Goal: Task Accomplishment & Management: Use online tool/utility

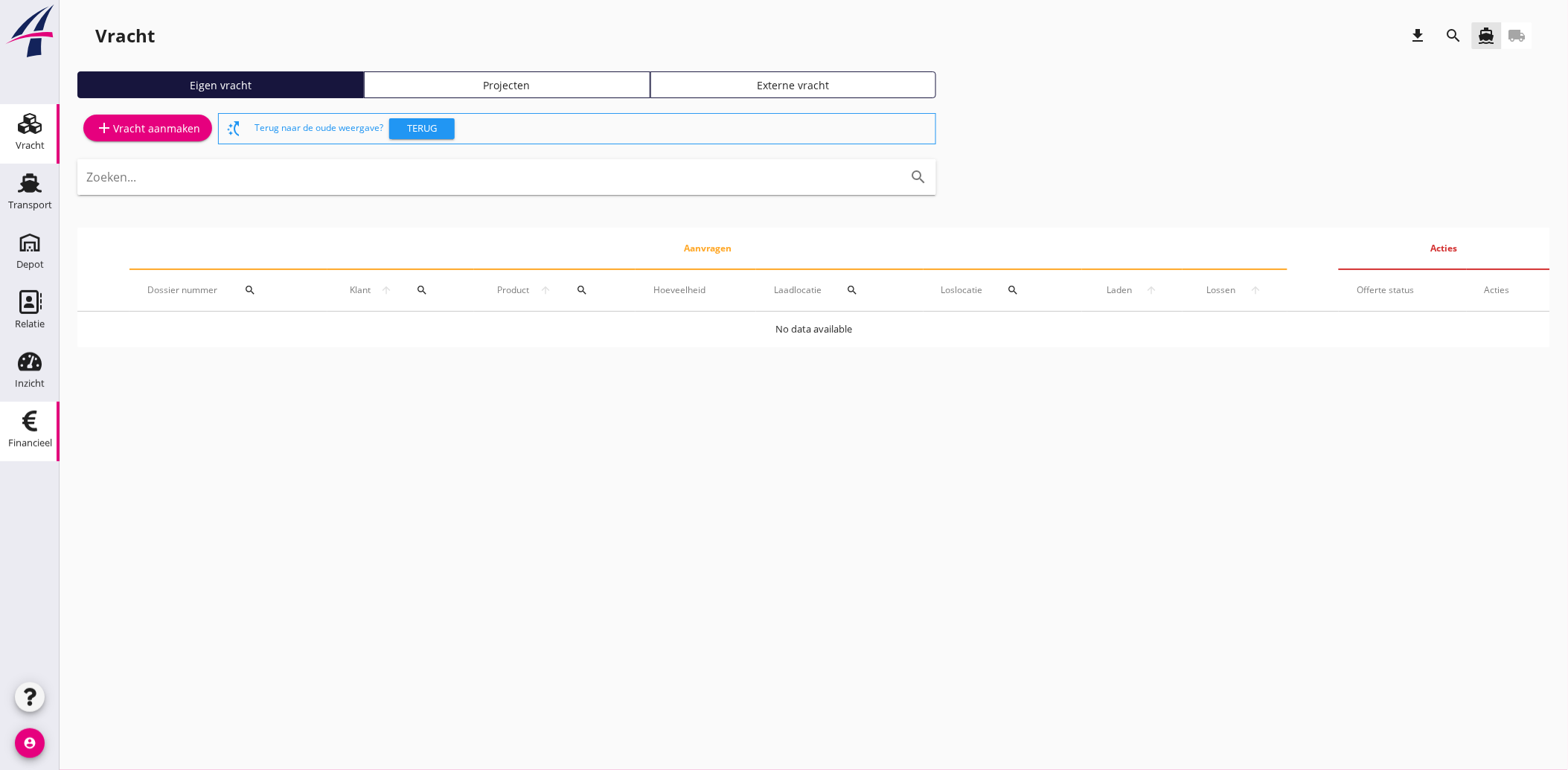
click at [9, 427] on link "Financieel Financieel" at bounding box center [29, 431] width 60 height 60
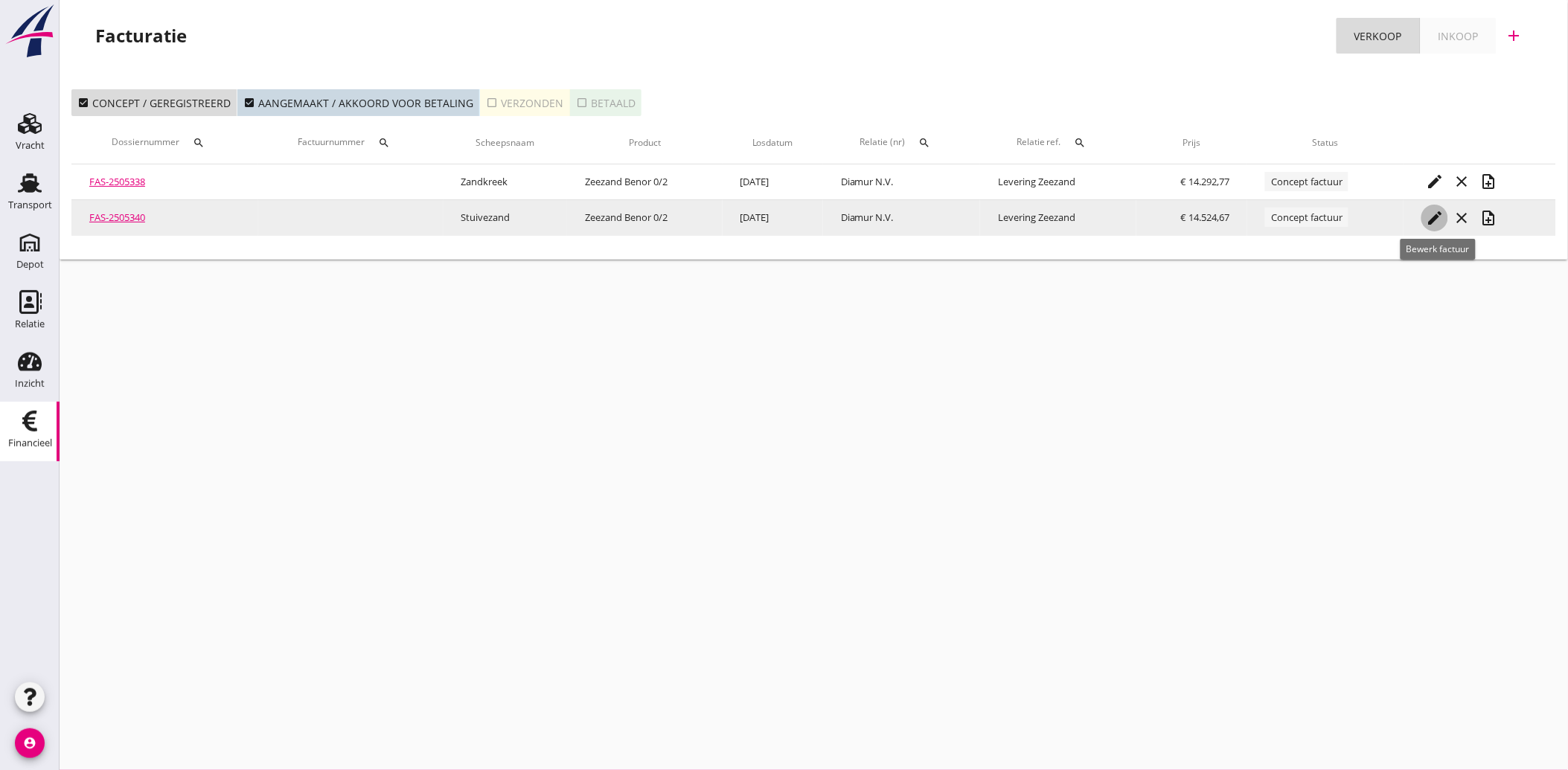
click at [1441, 214] on icon "edit" at bounding box center [1434, 217] width 18 height 18
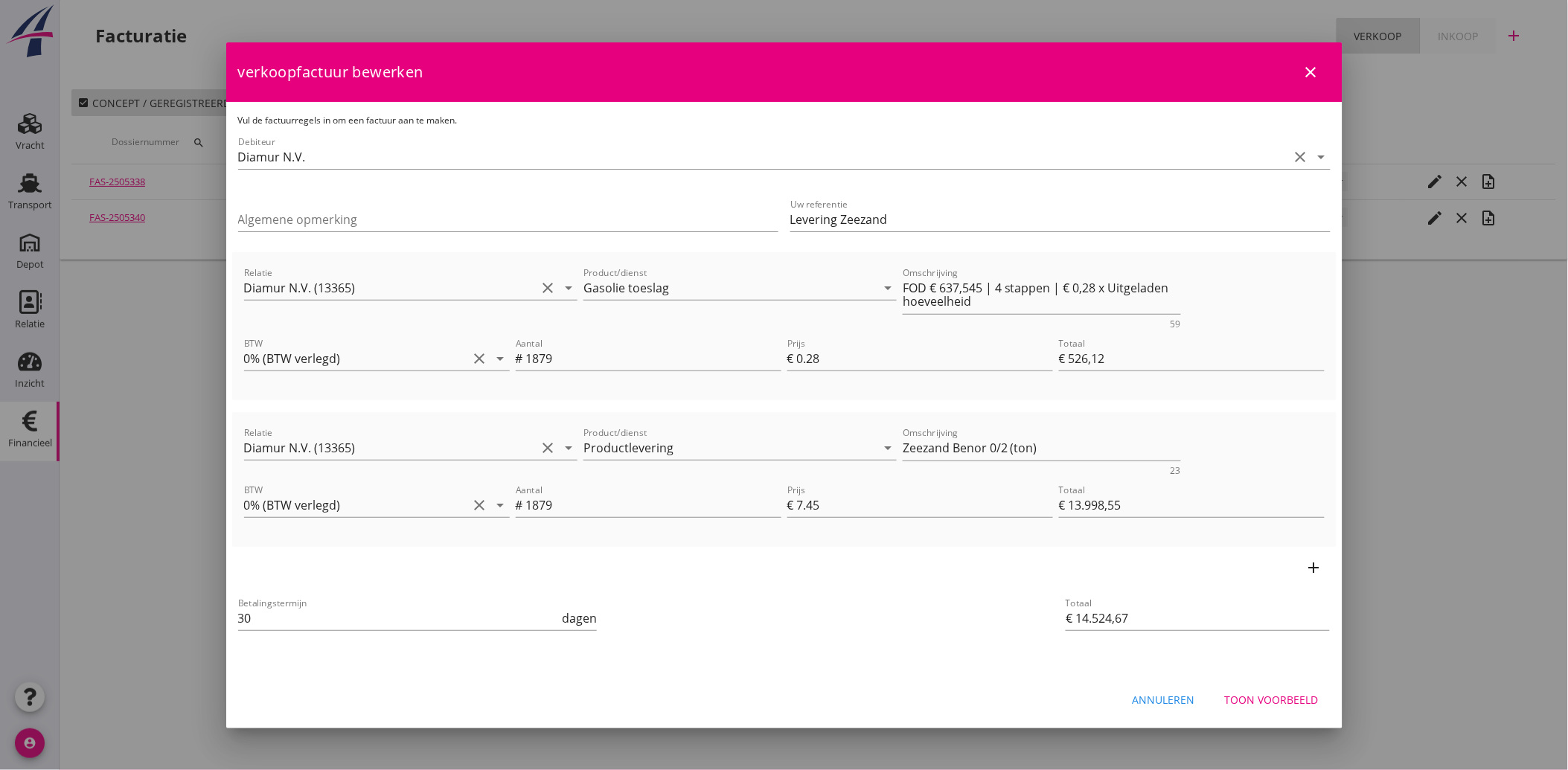
click at [1284, 703] on div "Toon voorbeeld" at bounding box center [1271, 699] width 93 height 16
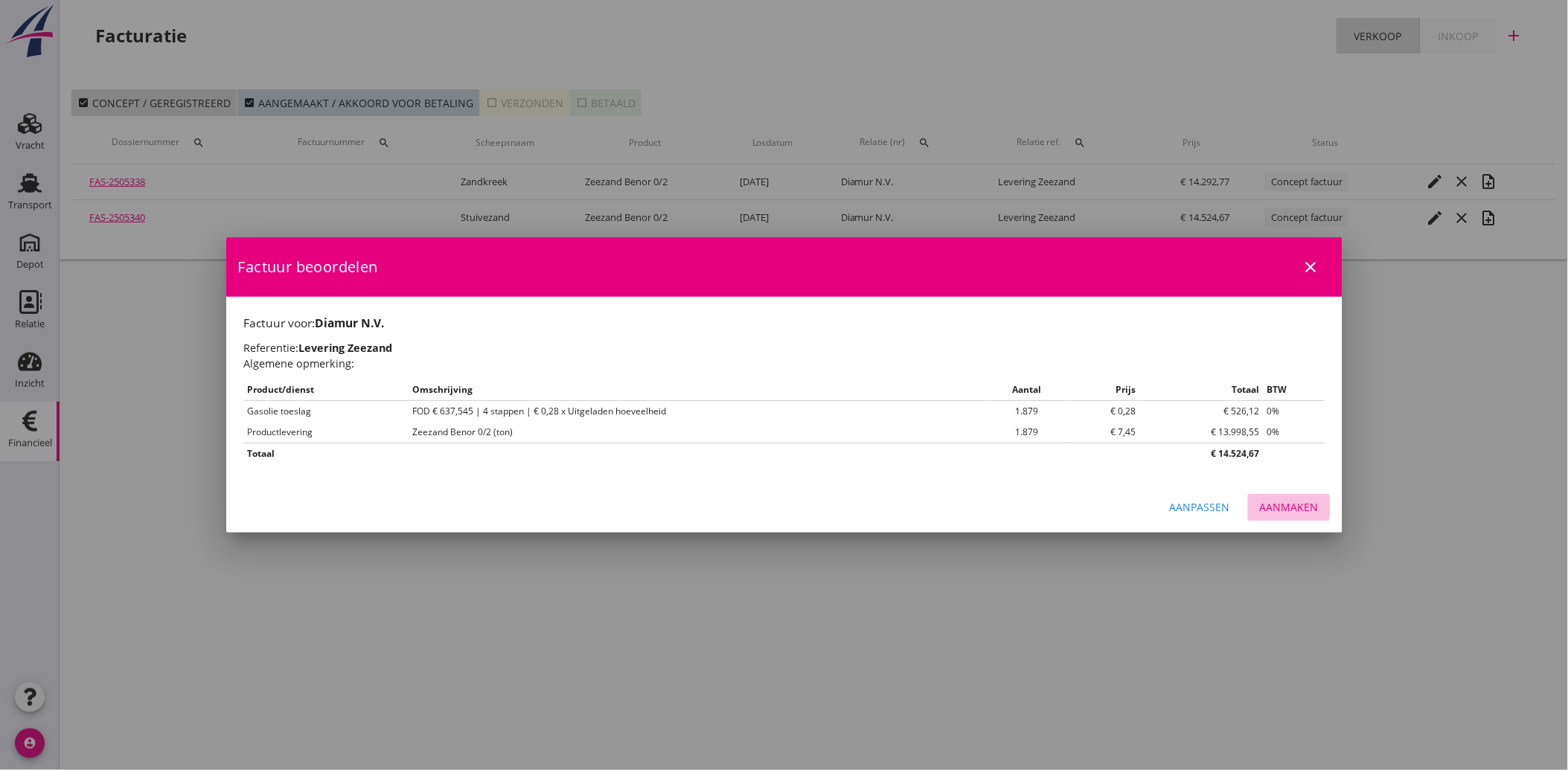
click at [1276, 510] on div "Aanmaken" at bounding box center [1289, 507] width 59 height 16
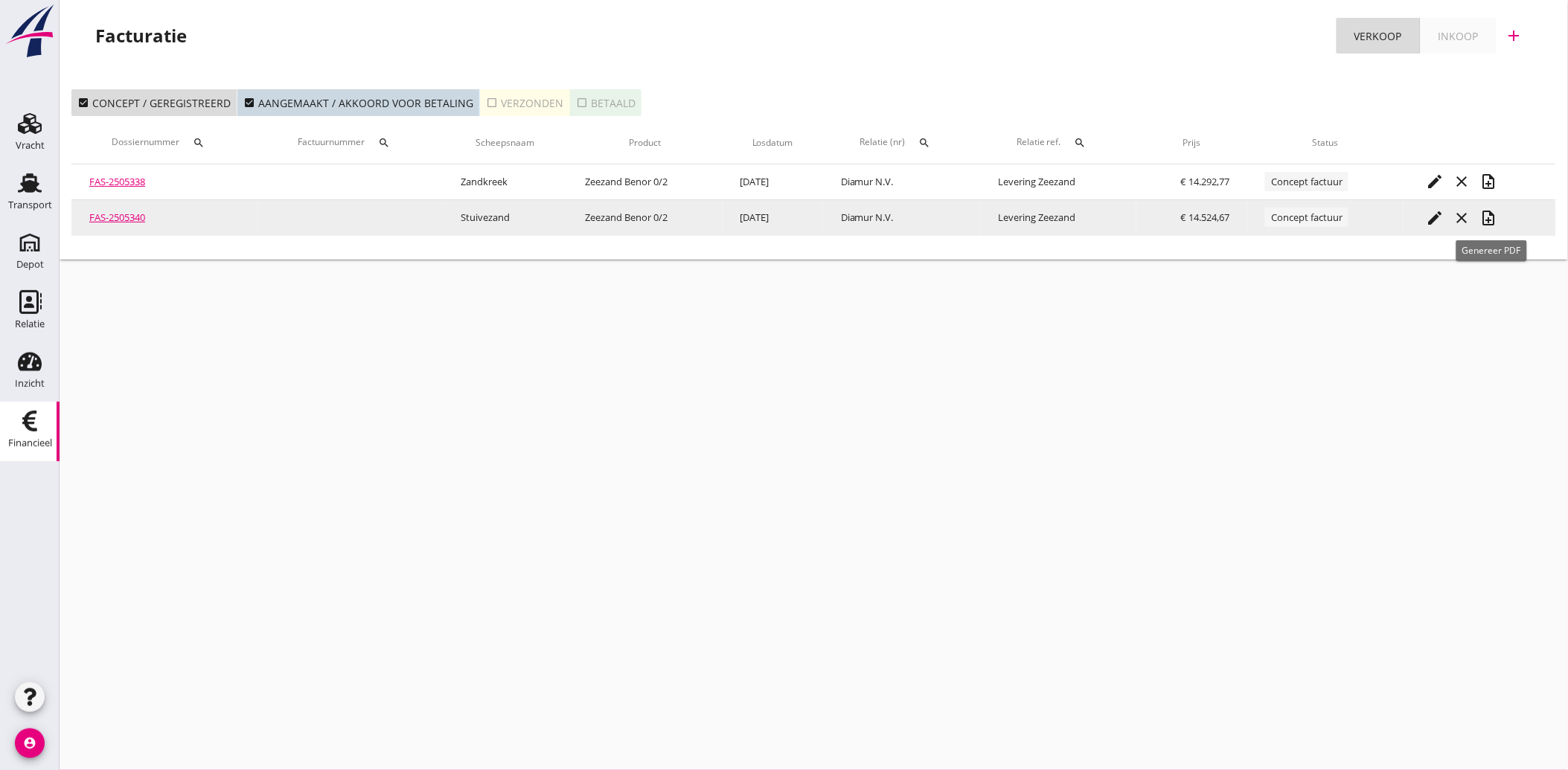
click at [1493, 223] on icon "note_add" at bounding box center [1488, 217] width 18 height 18
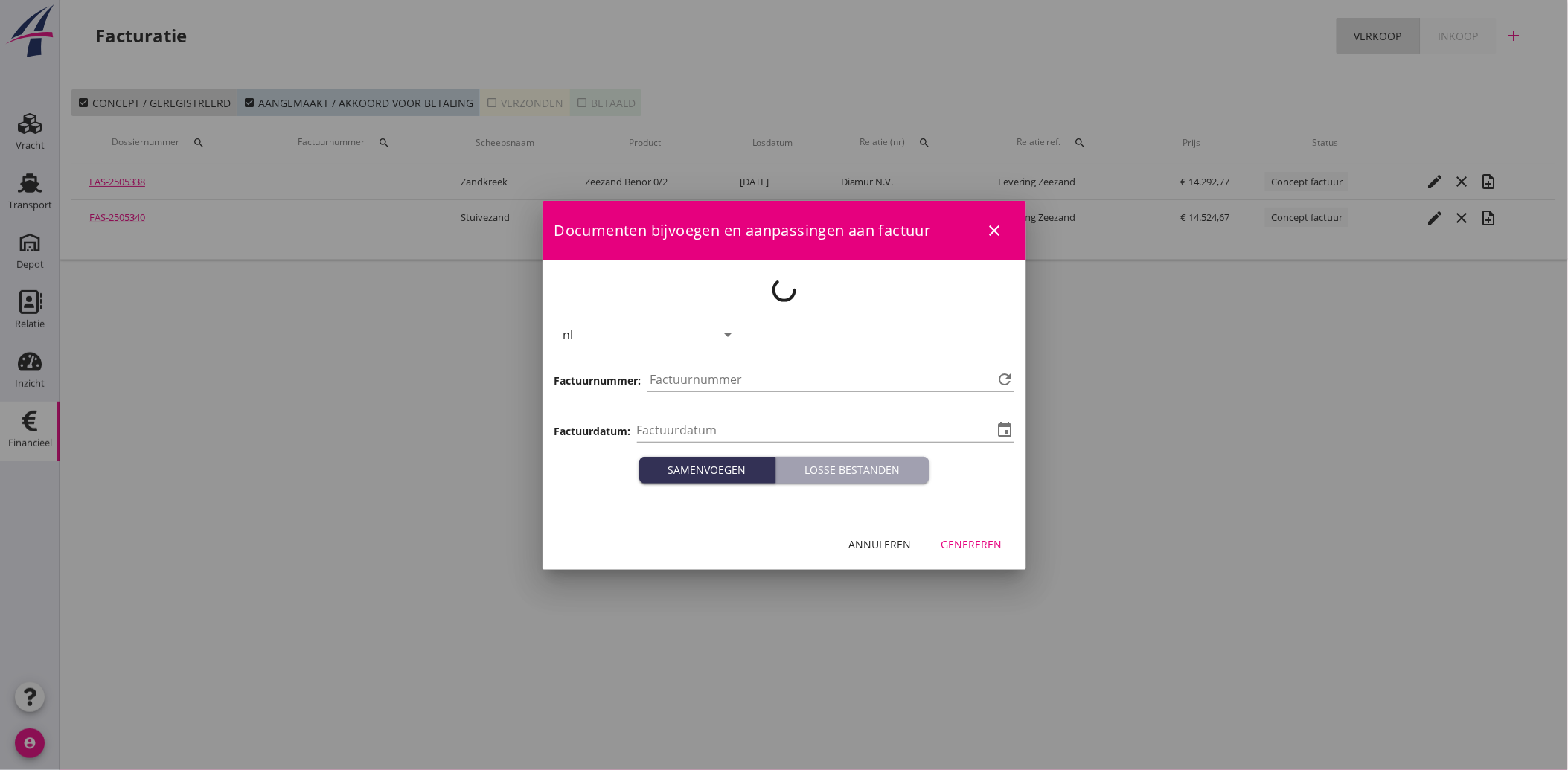
type input "[DATE]"
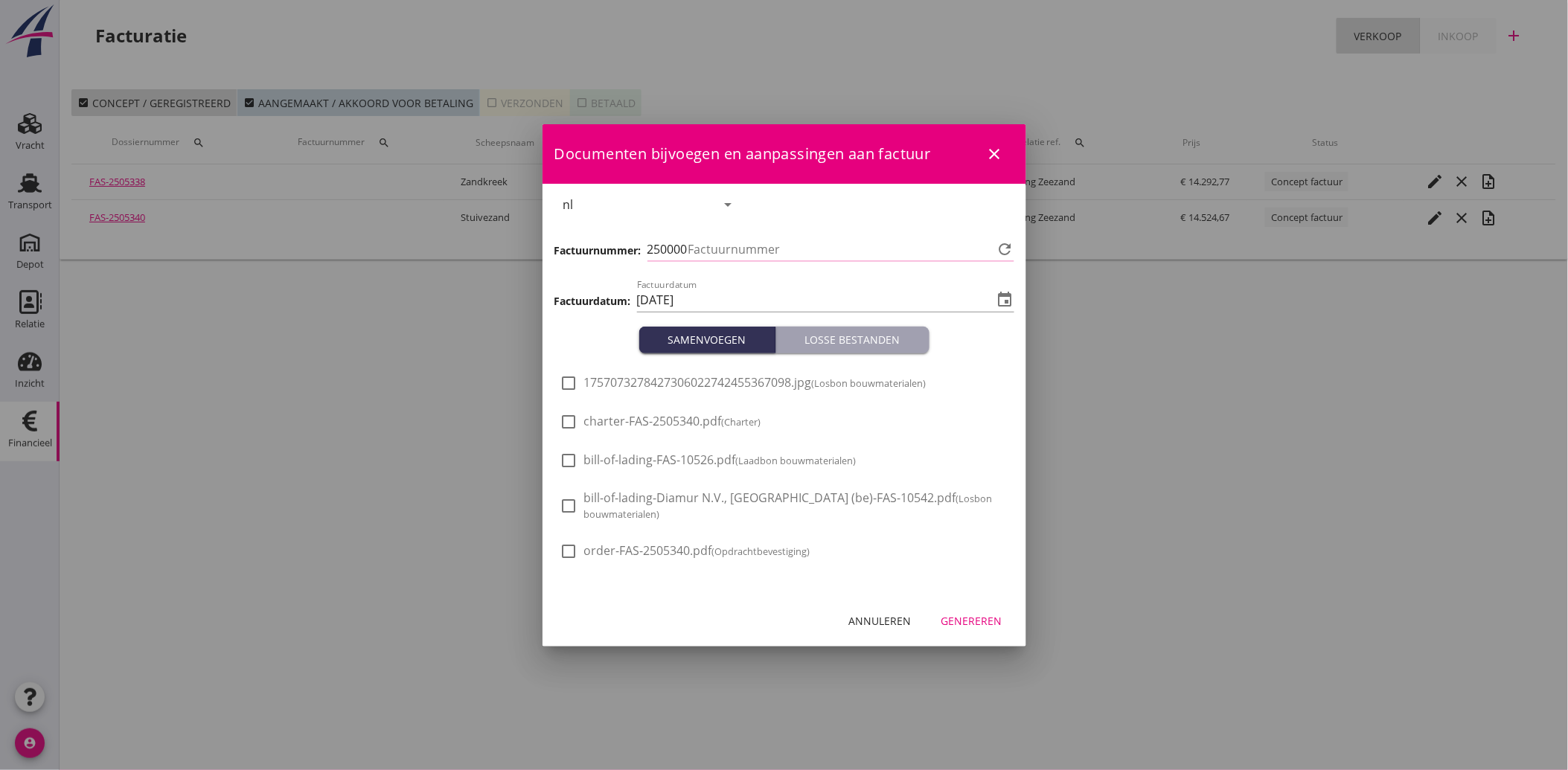
type input "3744"
click at [566, 378] on div at bounding box center [569, 383] width 25 height 25
checkbox input "true"
click at [975, 603] on div "Annuleren Genereren" at bounding box center [784, 621] width 484 height 50
click at [985, 618] on div "Genereren" at bounding box center [971, 620] width 61 height 16
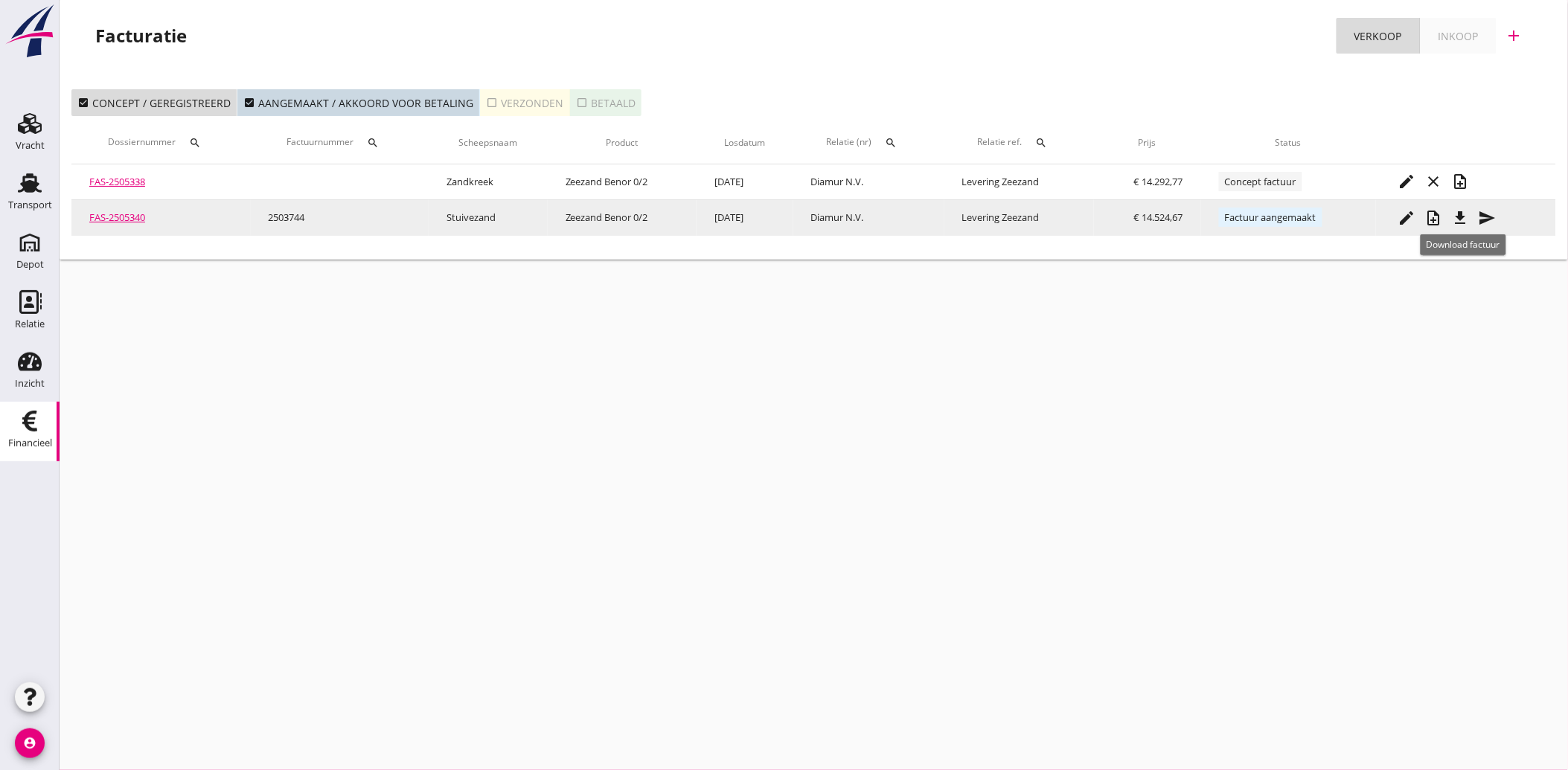
click at [1470, 212] on icon "file_download" at bounding box center [1460, 217] width 18 height 18
click at [1486, 213] on icon "send" at bounding box center [1487, 217] width 18 height 18
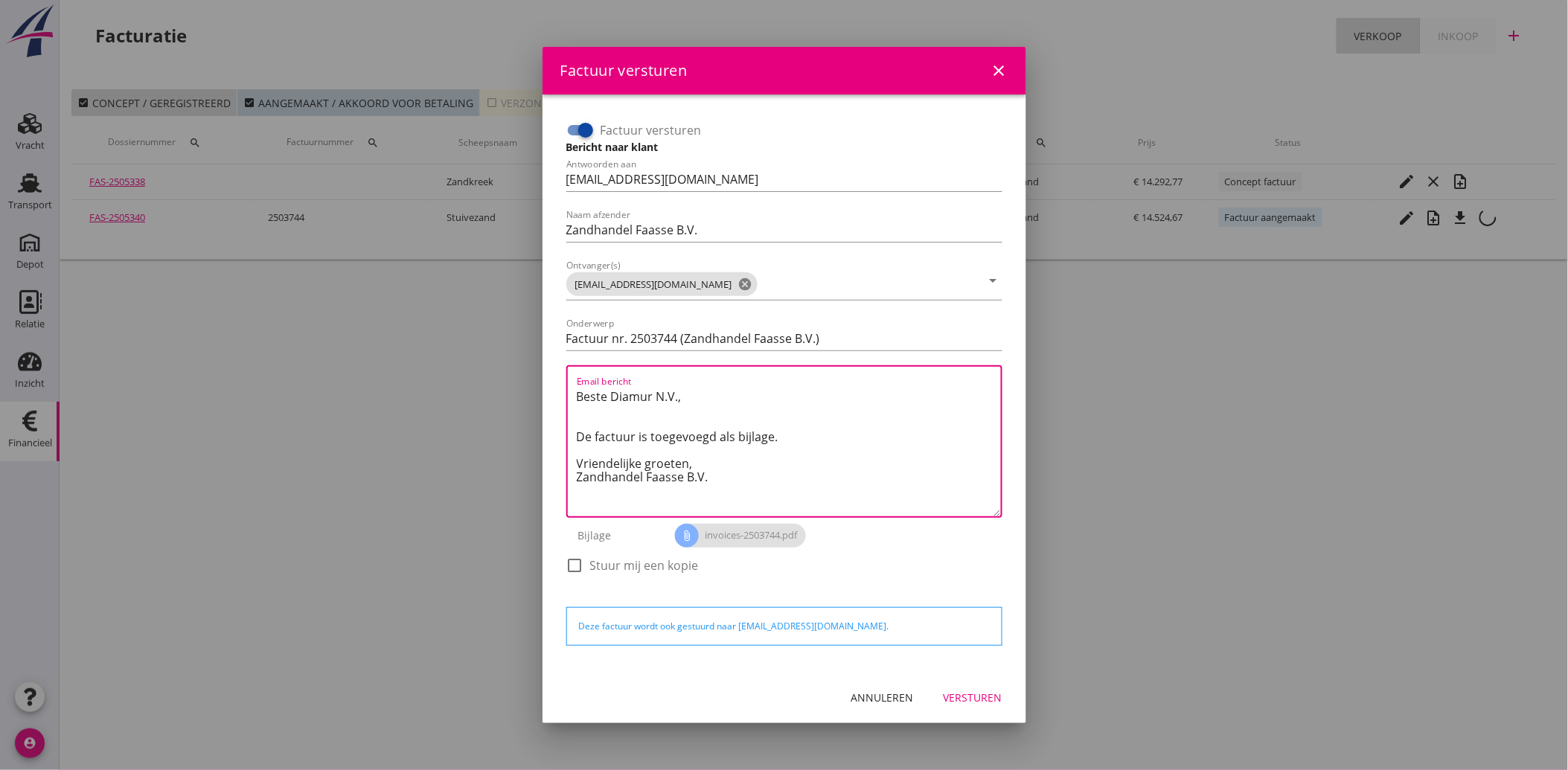
drag, startPoint x: 710, startPoint y: 485, endPoint x: 556, endPoint y: 387, distance: 182.5
click at [556, 387] on div "Factuur versturen Bericht naar klant Antwoorden aan [EMAIL_ADDRESS][DOMAIN_NAME…" at bounding box center [784, 383] width 460 height 554
paste textarea "Geachte heer/mevrouw, Hierbij zenden wij u onze factuur i.v.m. de door ons aan …"
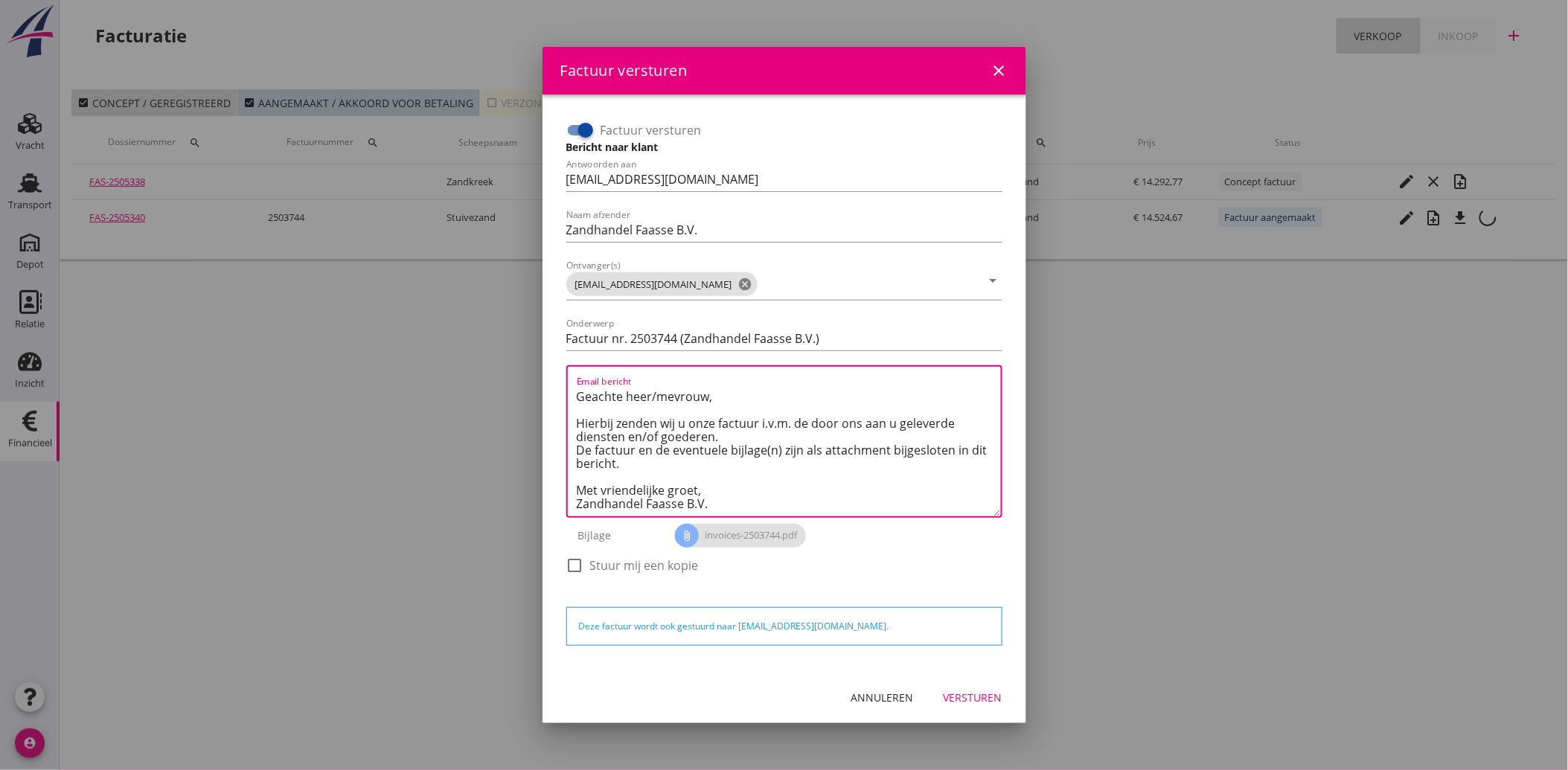
scroll to position [9, 0]
type textarea "Geachte heer/mevrouw, Hierbij zenden wij u onze factuur i.v.m. de door ons aan …"
click at [964, 710] on div "Annuleren Versturen" at bounding box center [784, 698] width 484 height 50
click at [970, 700] on div "Versturen" at bounding box center [973, 698] width 59 height 16
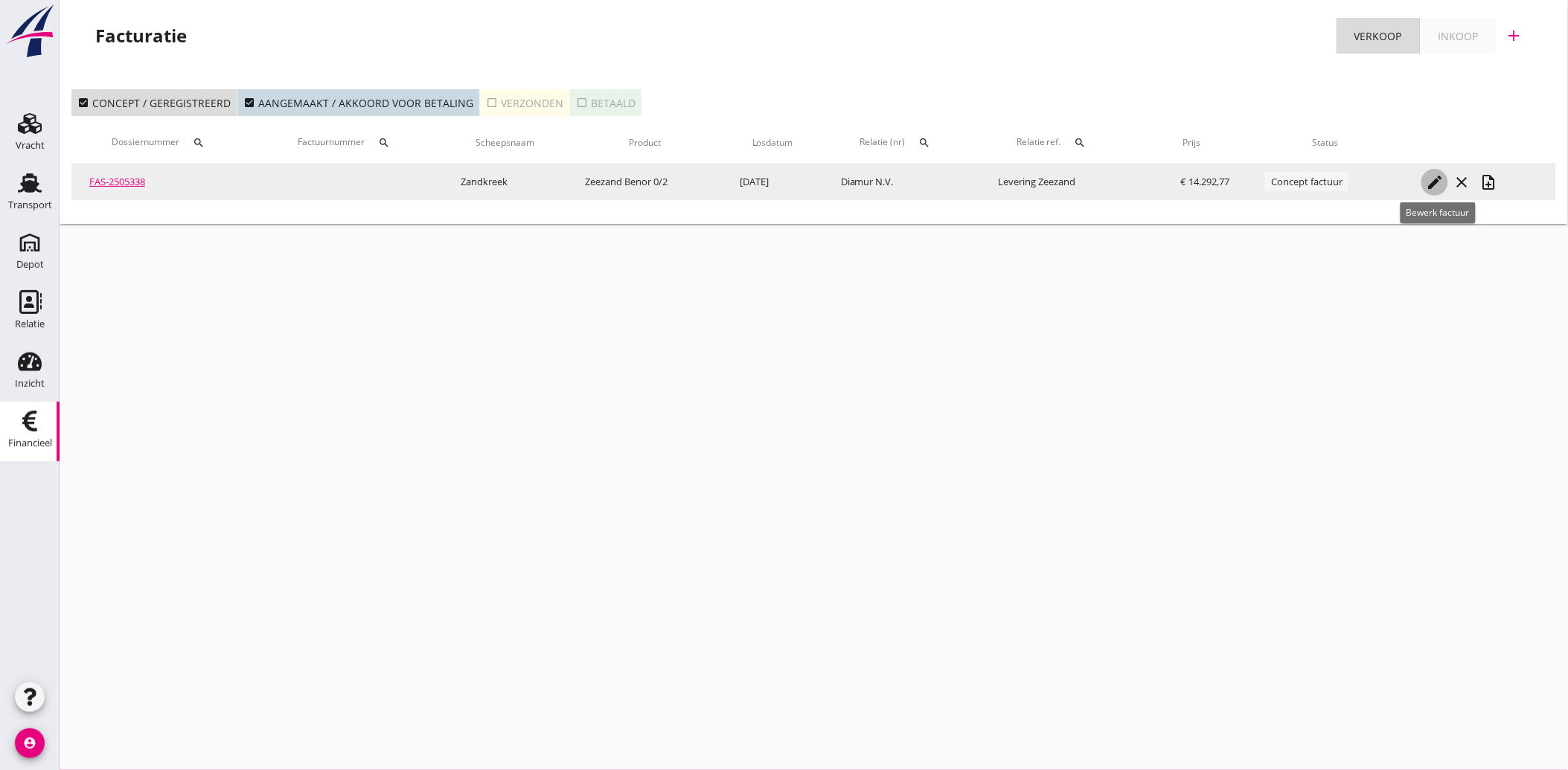
click at [1436, 179] on icon "edit" at bounding box center [1434, 182] width 18 height 18
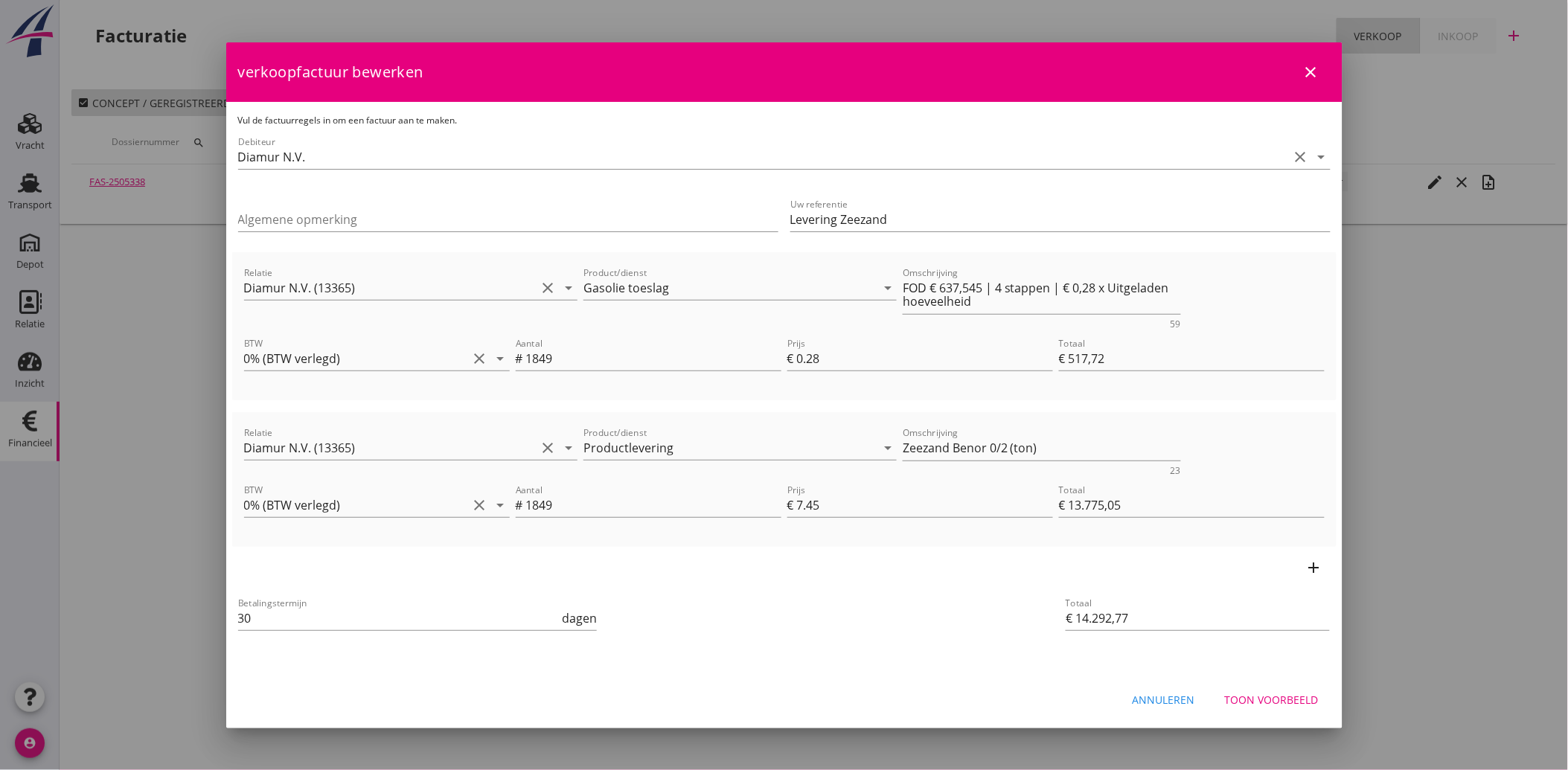
click at [1268, 693] on div "Toon voorbeeld" at bounding box center [1271, 699] width 93 height 16
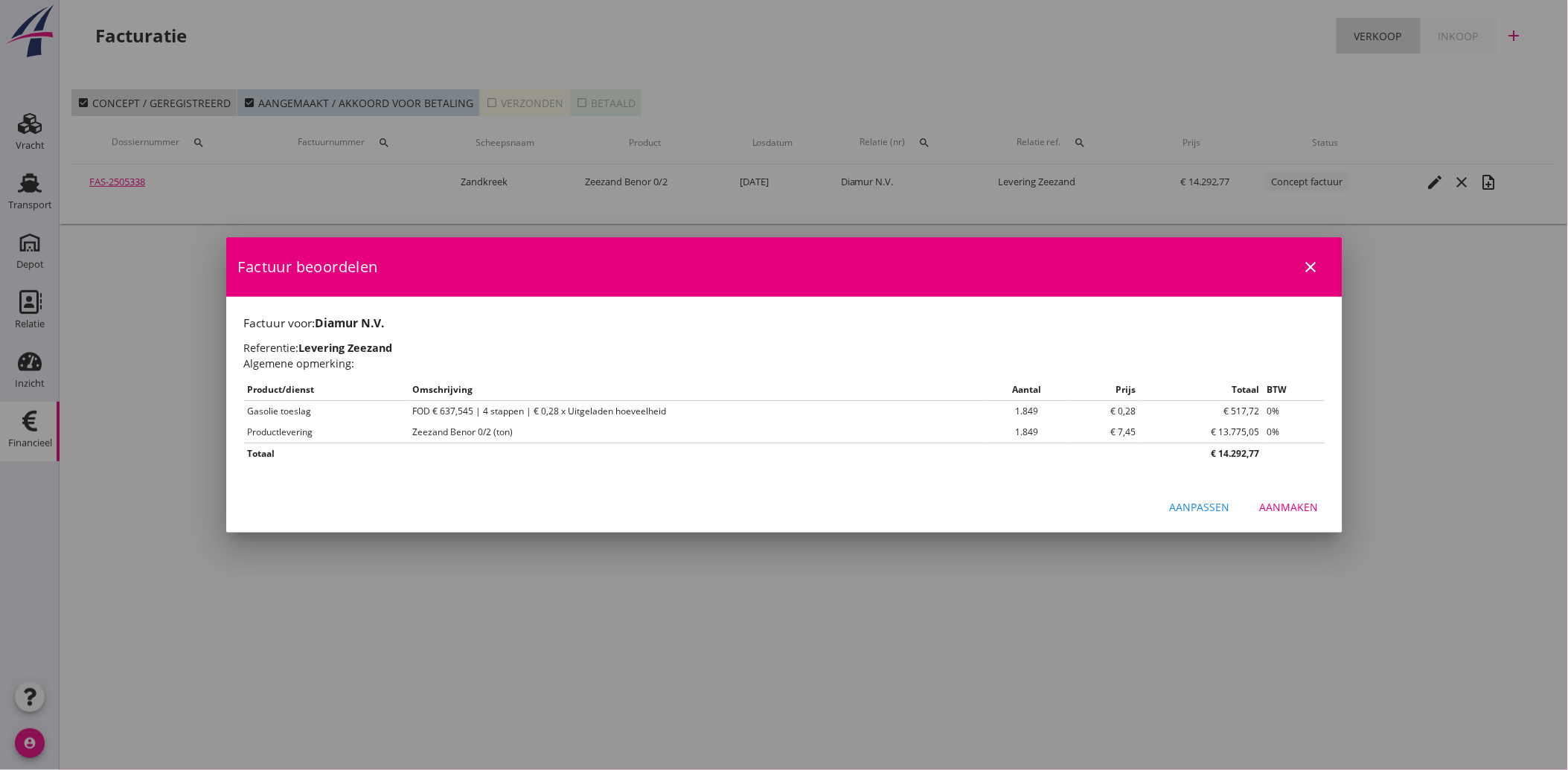
click at [1274, 497] on button "Aanmaken" at bounding box center [1289, 507] width 82 height 27
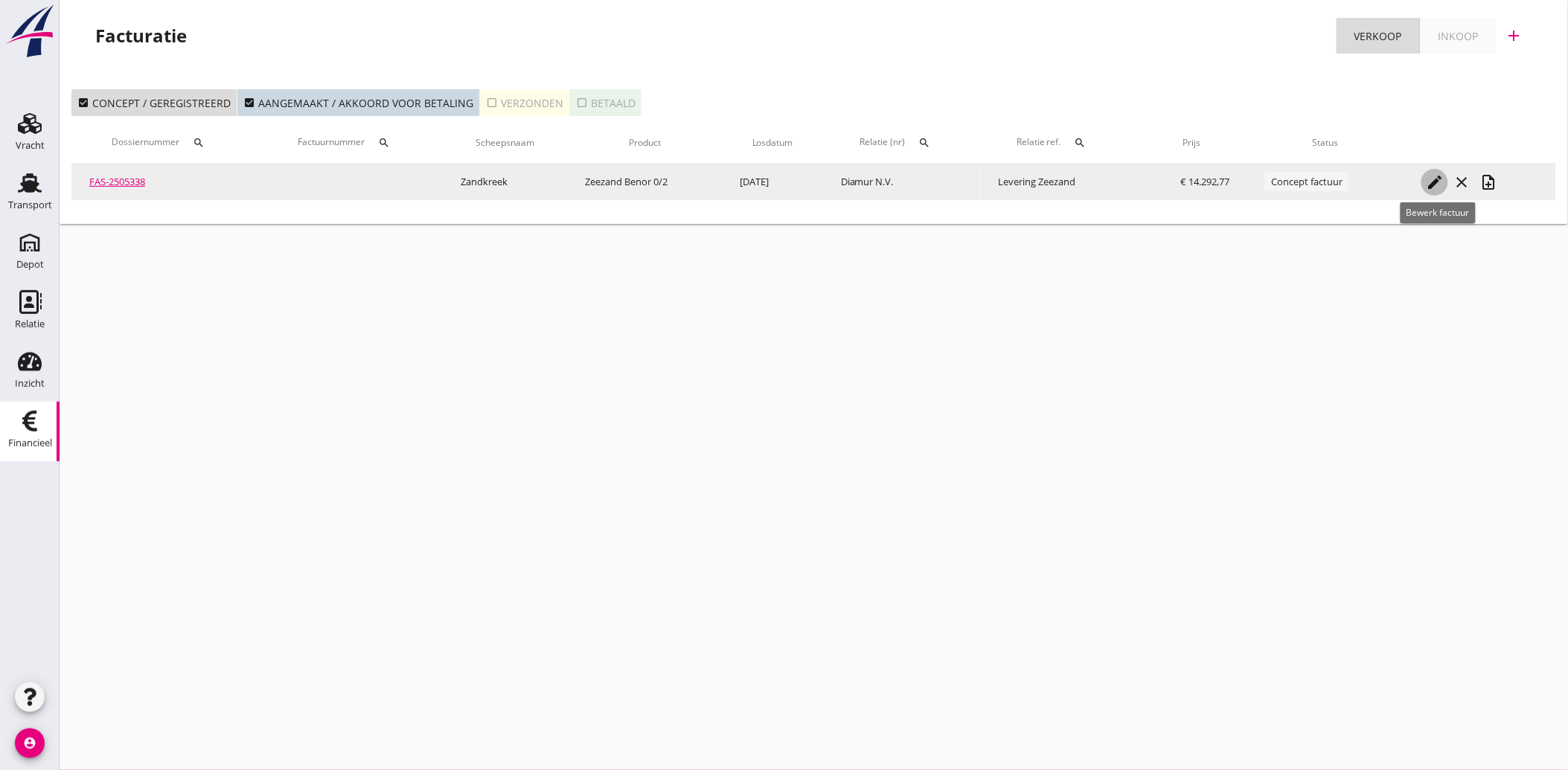
click at [1438, 178] on icon "edit" at bounding box center [1434, 182] width 18 height 18
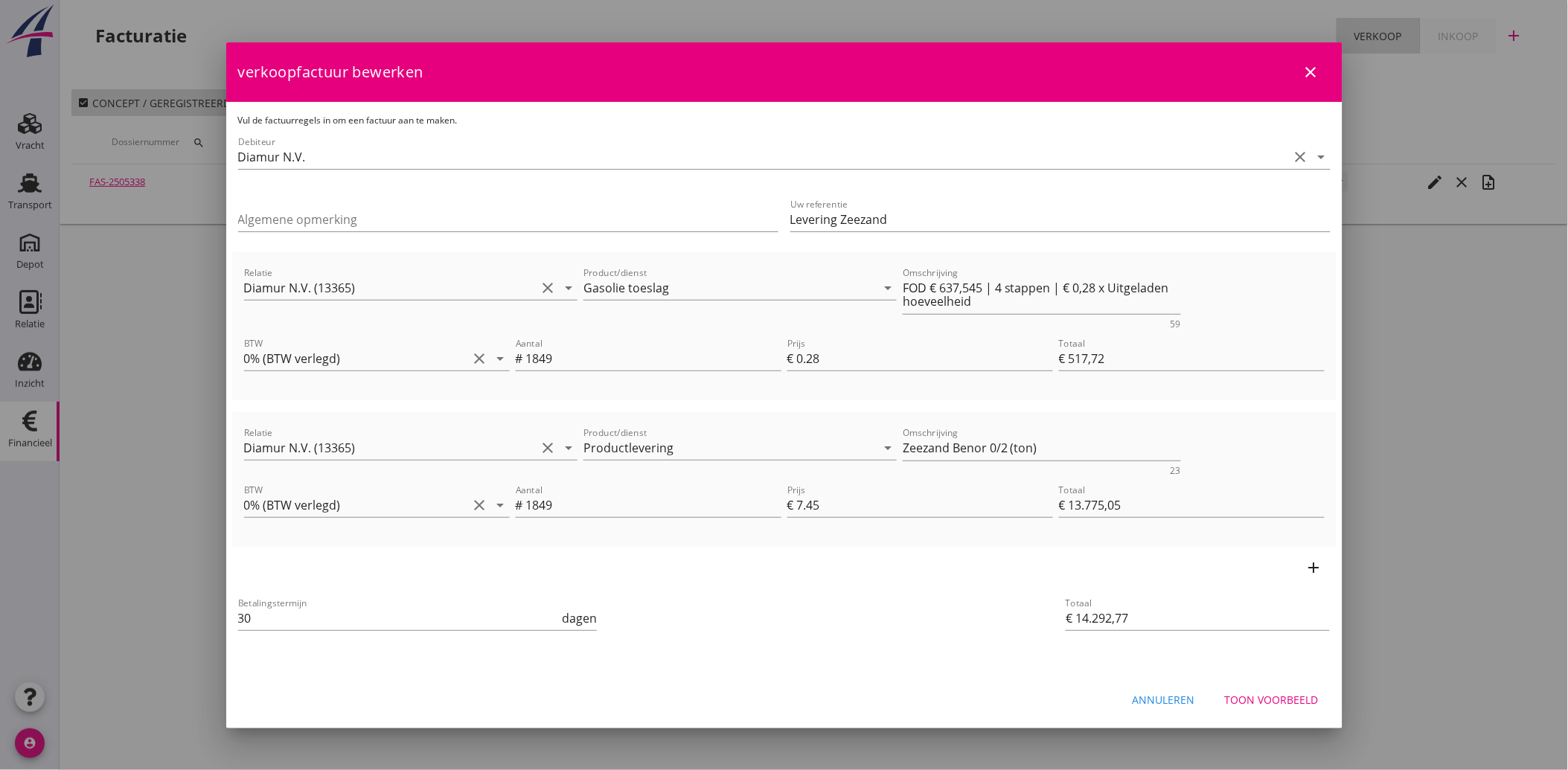
click at [1293, 699] on div "Toon voorbeeld" at bounding box center [1271, 699] width 93 height 16
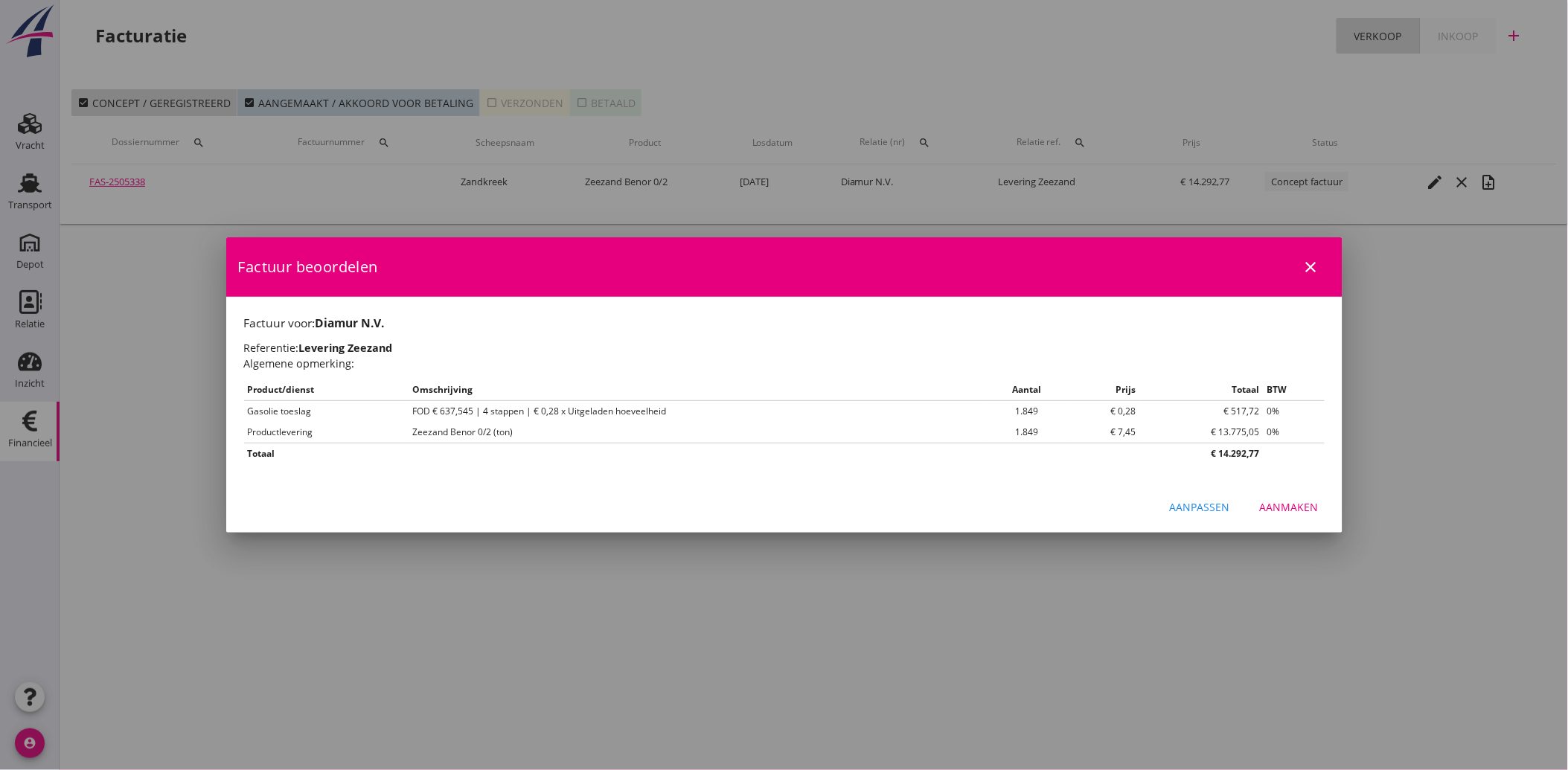
click at [1305, 508] on div "Aanmaken" at bounding box center [1289, 507] width 59 height 16
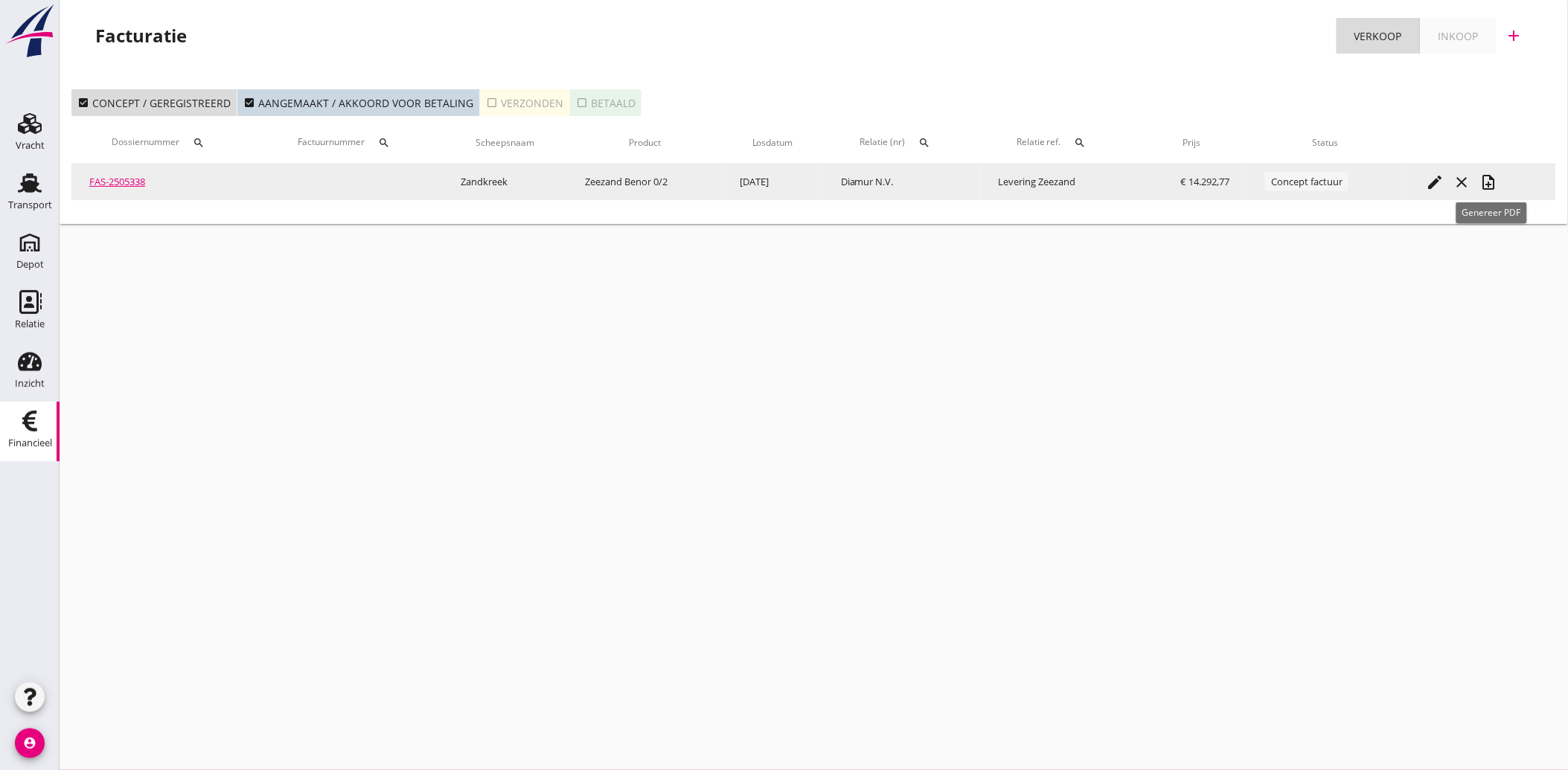
click at [1491, 183] on icon "note_add" at bounding box center [1488, 182] width 18 height 18
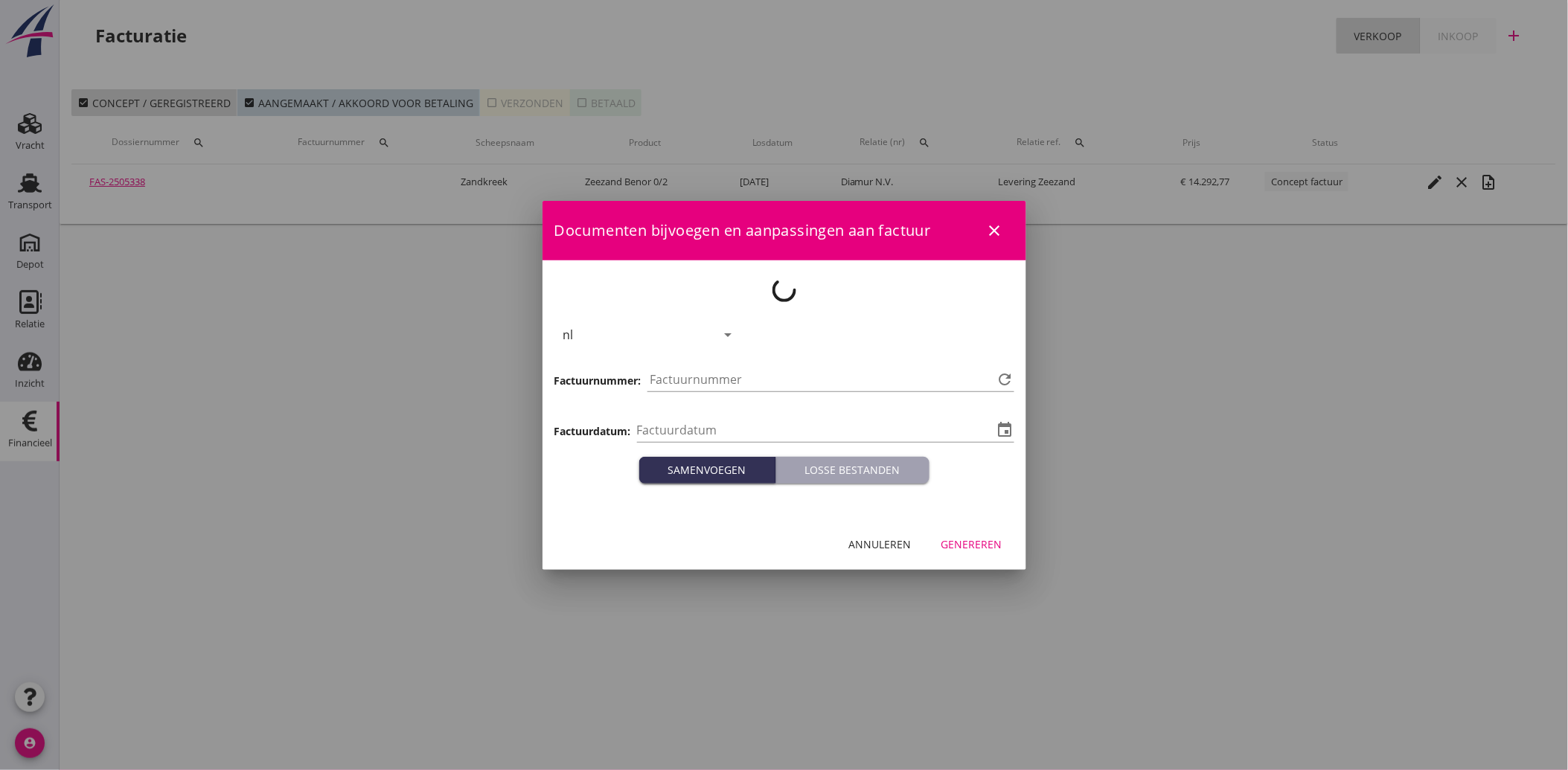
type input "[DATE]"
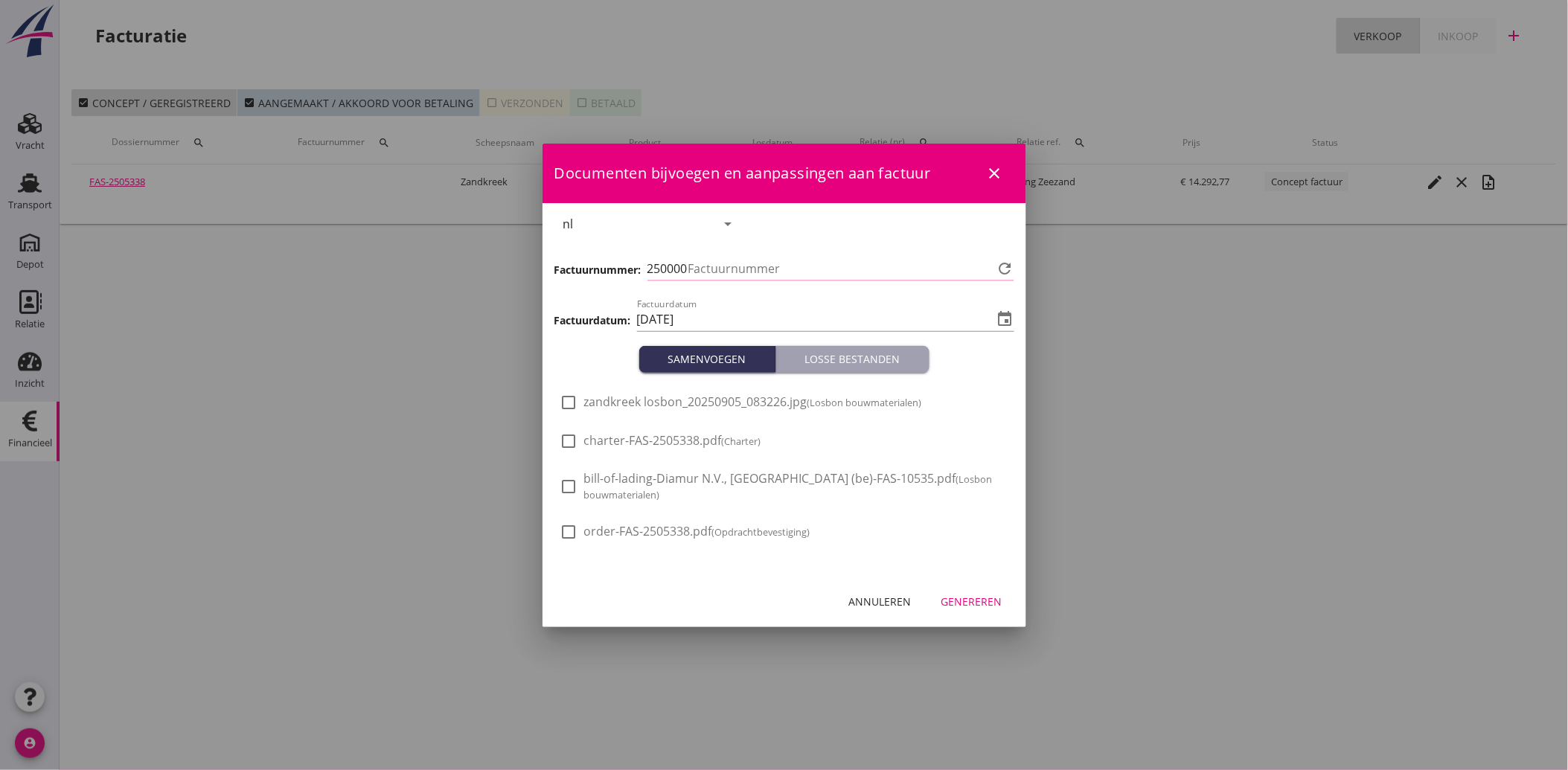
type input "3745"
click at [575, 409] on div at bounding box center [569, 402] width 25 height 25
checkbox input "true"
click at [994, 601] on div "Genereren" at bounding box center [971, 601] width 61 height 16
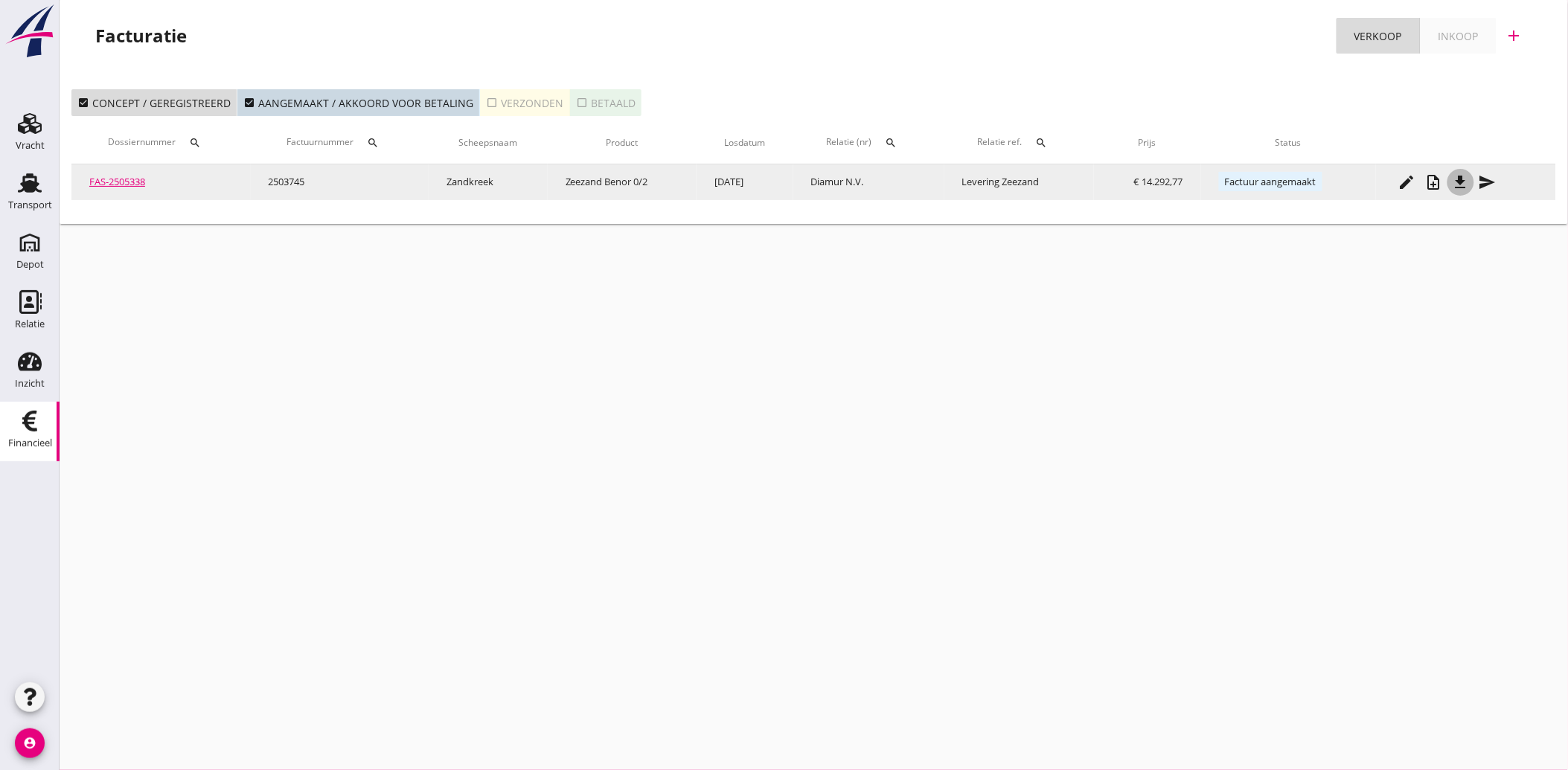
click at [1455, 178] on icon "file_download" at bounding box center [1460, 182] width 18 height 18
click at [1489, 189] on icon "send" at bounding box center [1487, 182] width 18 height 18
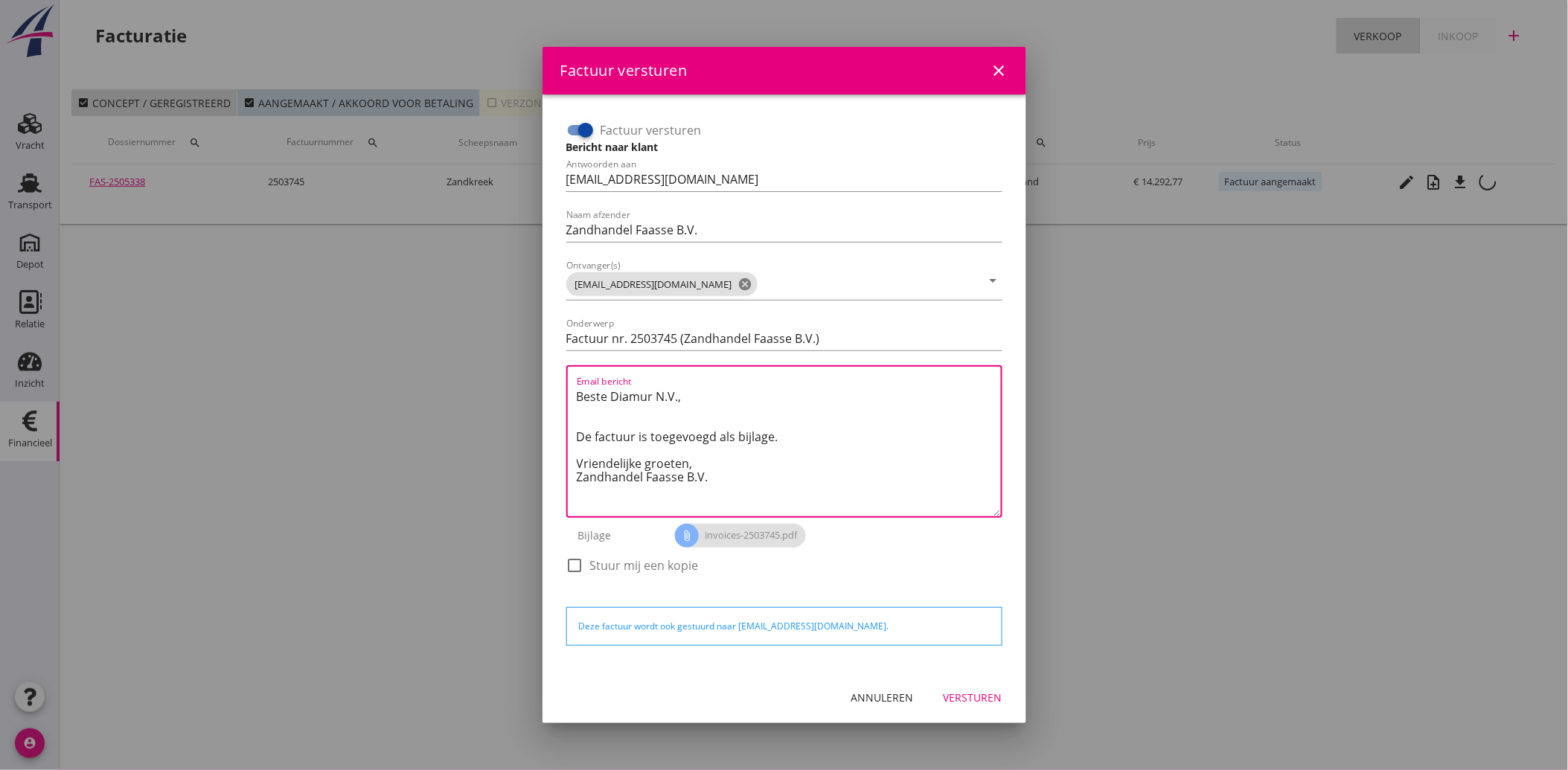
drag, startPoint x: 744, startPoint y: 484, endPoint x: 534, endPoint y: 382, distance: 233.5
click at [534, 382] on div "Factuur versturen close Factuur versturen Bericht naar klant Antwoorden aan [EM…" at bounding box center [784, 385] width 1568 height 770
paste textarea "Geachte heer/mevrouw, Hierbij zenden wij u onze factuur i.v.m. de door ons aan …"
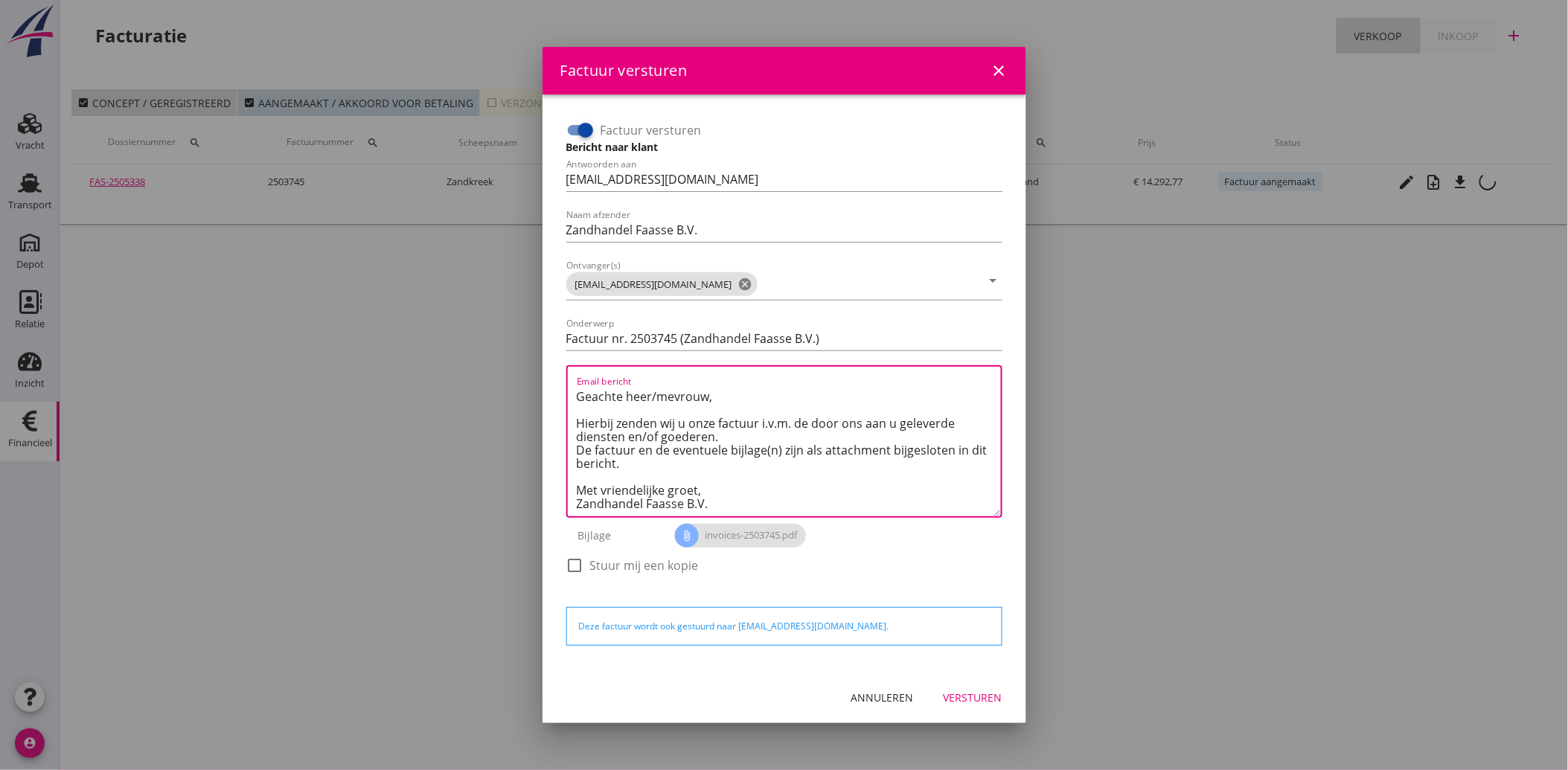
type textarea "Geachte heer/mevrouw, Hierbij zenden wij u onze factuur i.v.m. de door ons aan …"
click at [975, 693] on div "Versturen" at bounding box center [973, 698] width 59 height 16
